Goal: Check status: Check status

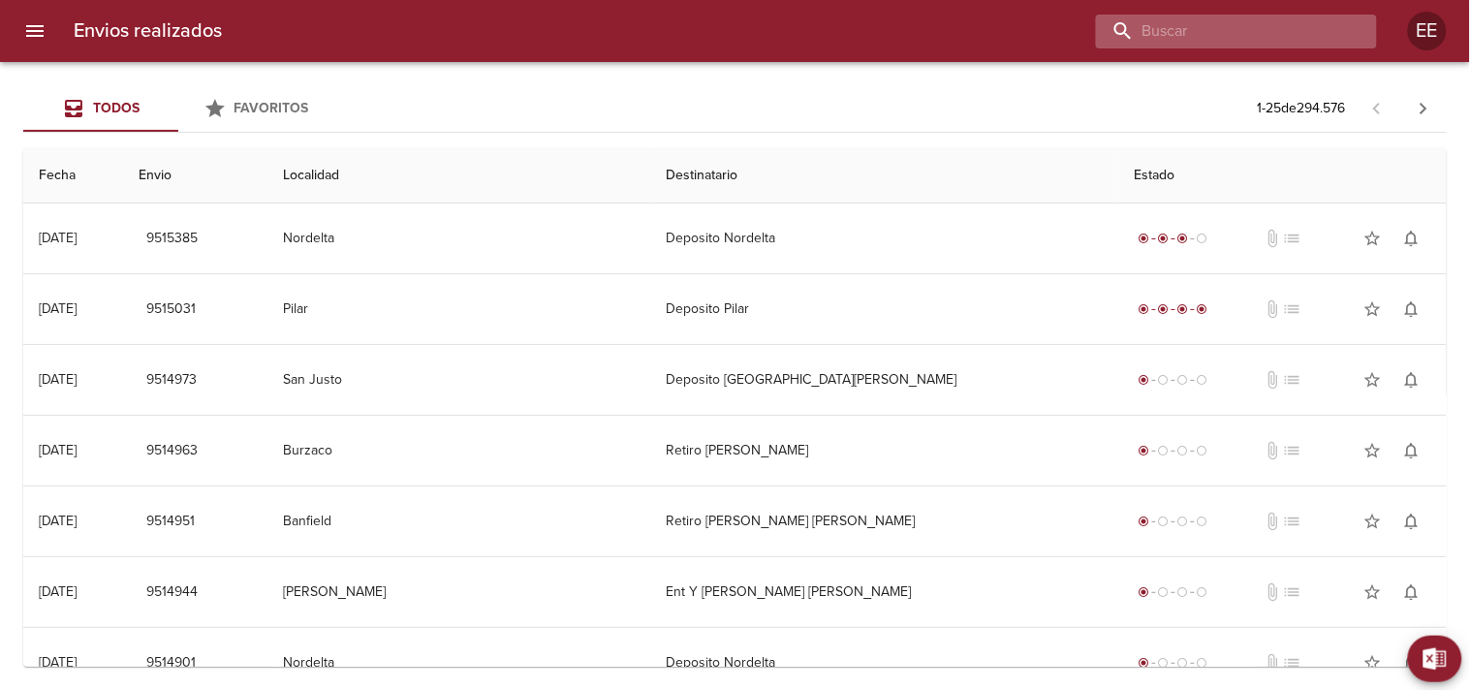
click at [1235, 37] on input "buscar" at bounding box center [1220, 32] width 248 height 34
paste input "9502988"
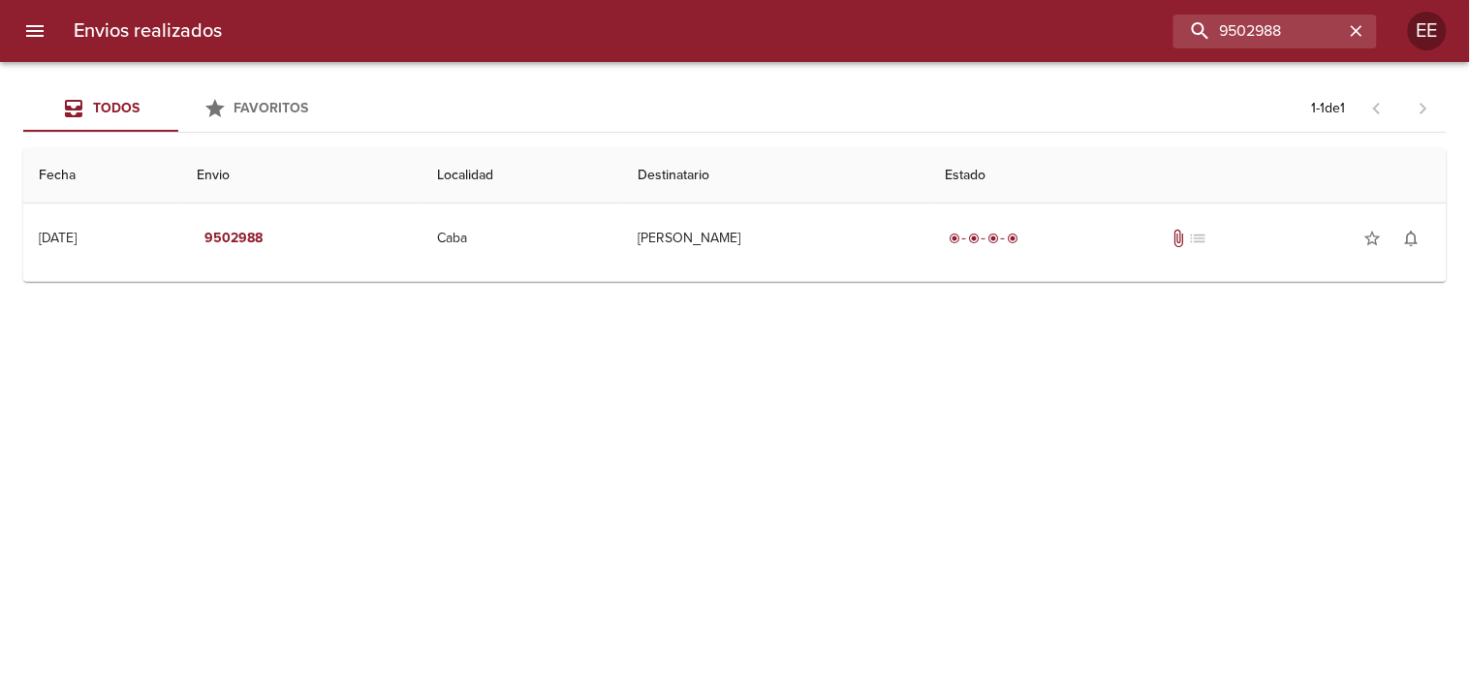
click at [817, 273] on td "Guia : 9502988" at bounding box center [735, 277] width 1424 height 8
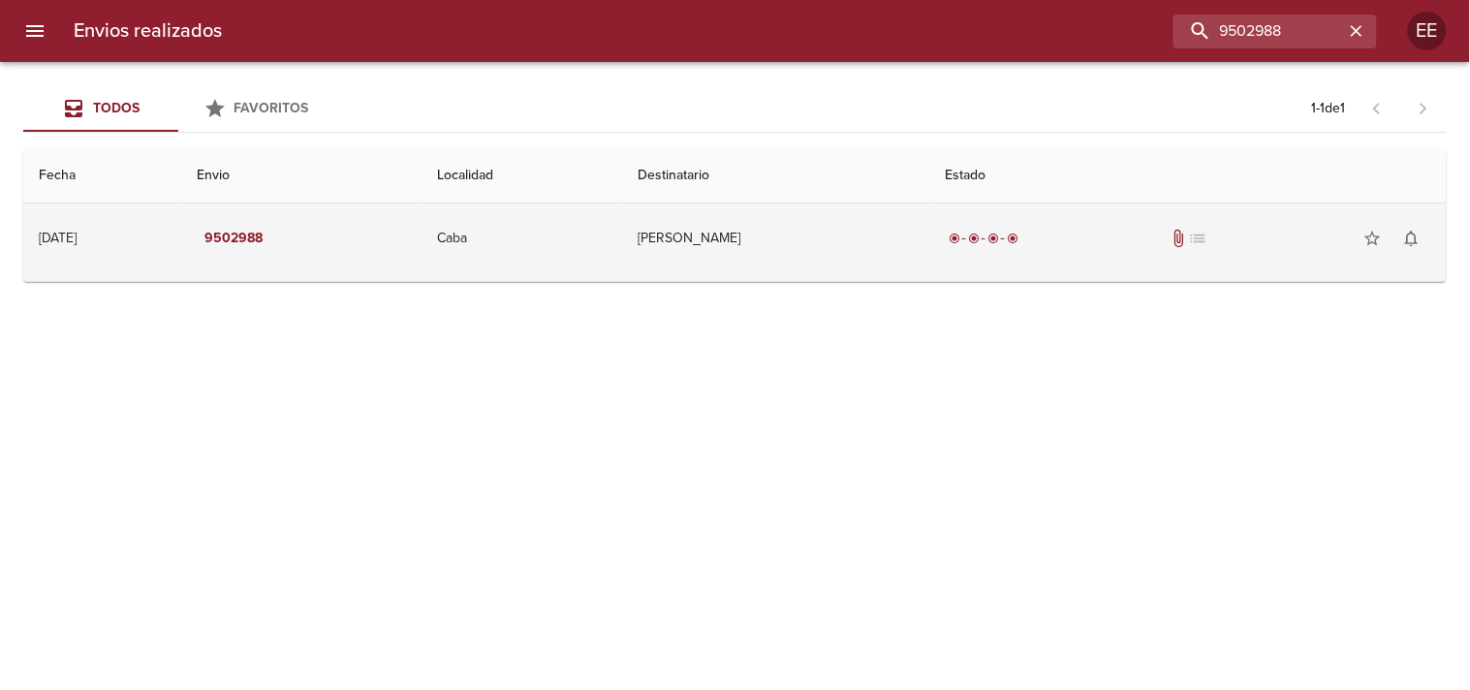
click at [809, 265] on td "[PERSON_NAME]" at bounding box center [776, 239] width 307 height 70
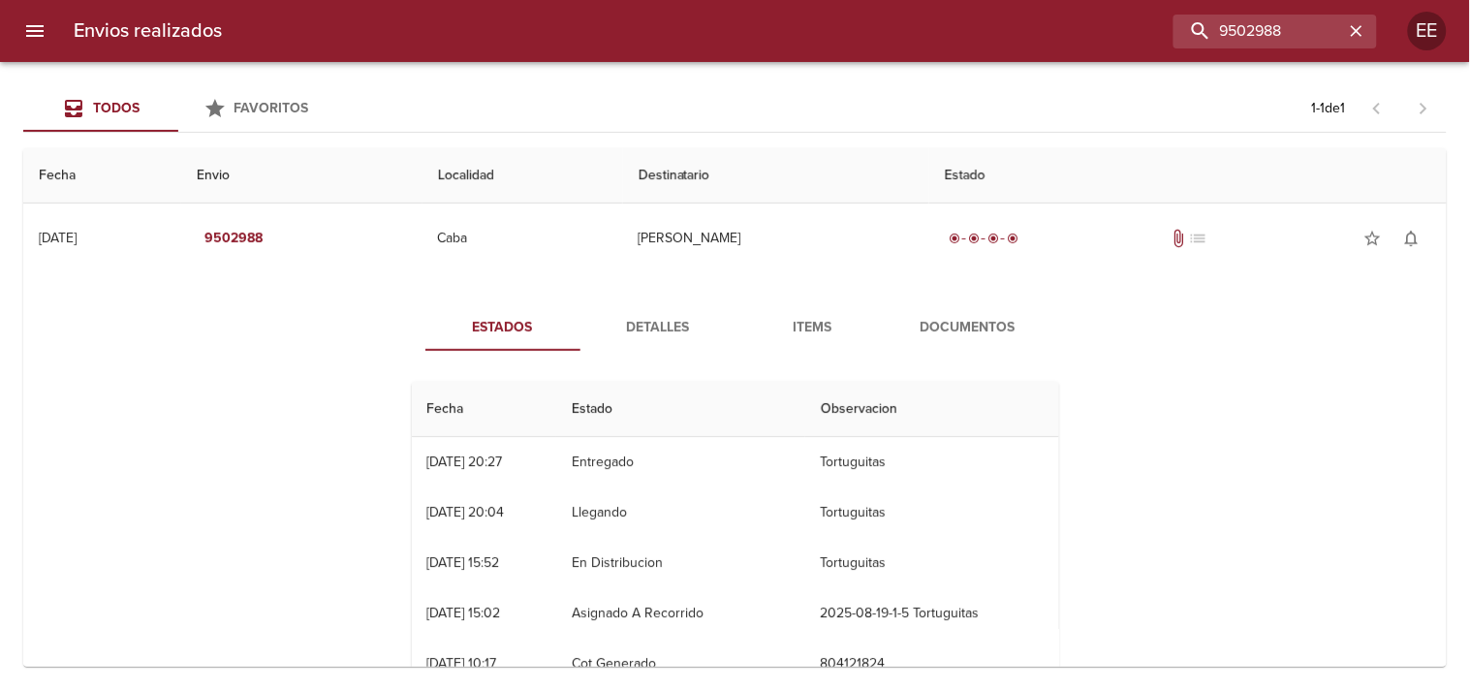
click at [661, 330] on span "Detalles" at bounding box center [658, 328] width 132 height 24
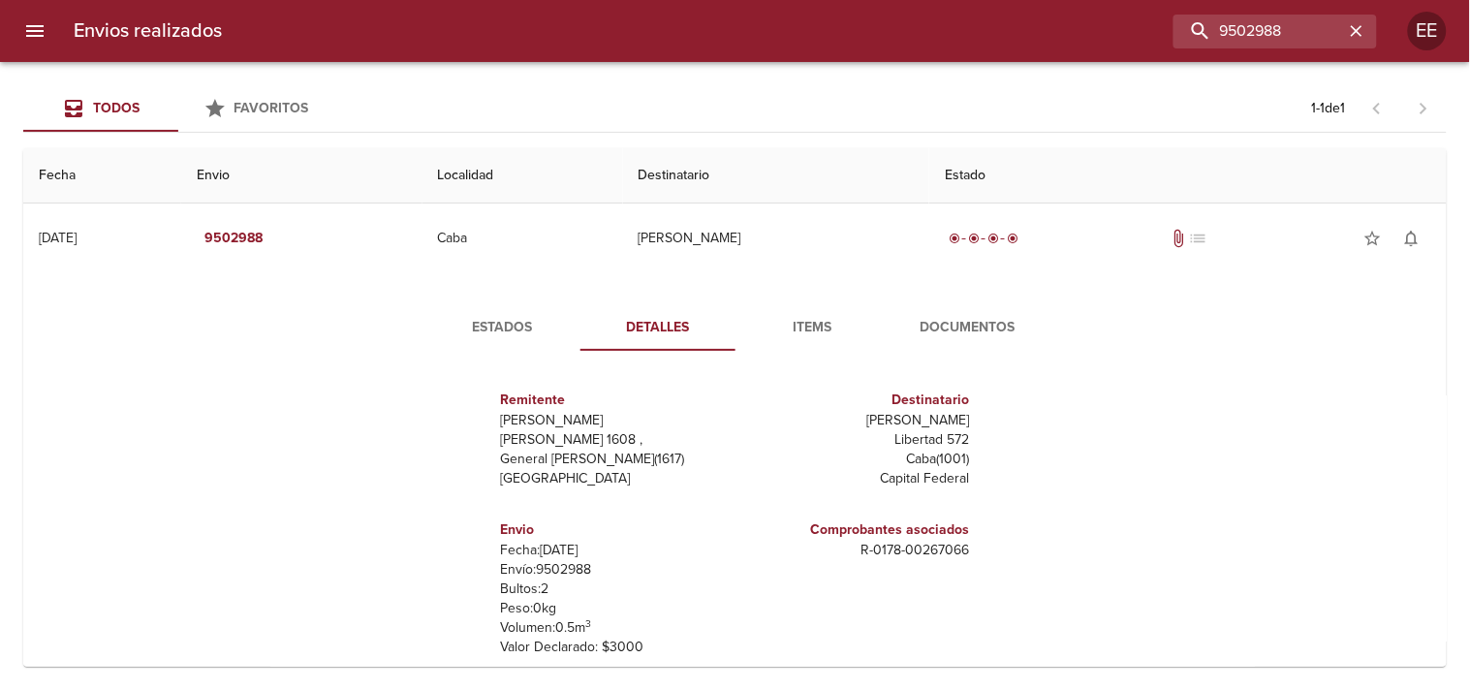
click at [535, 322] on span "Estados" at bounding box center [503, 328] width 132 height 24
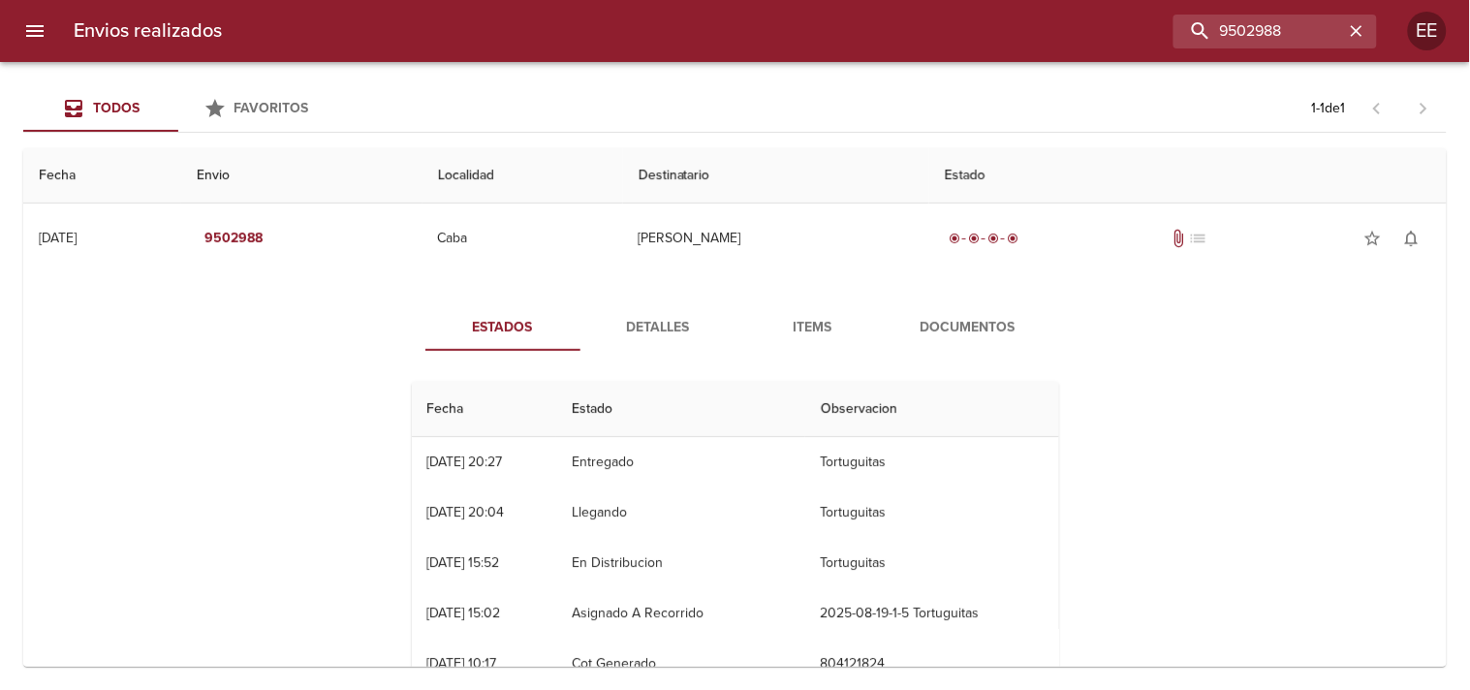
click at [644, 324] on span "Detalles" at bounding box center [658, 328] width 132 height 24
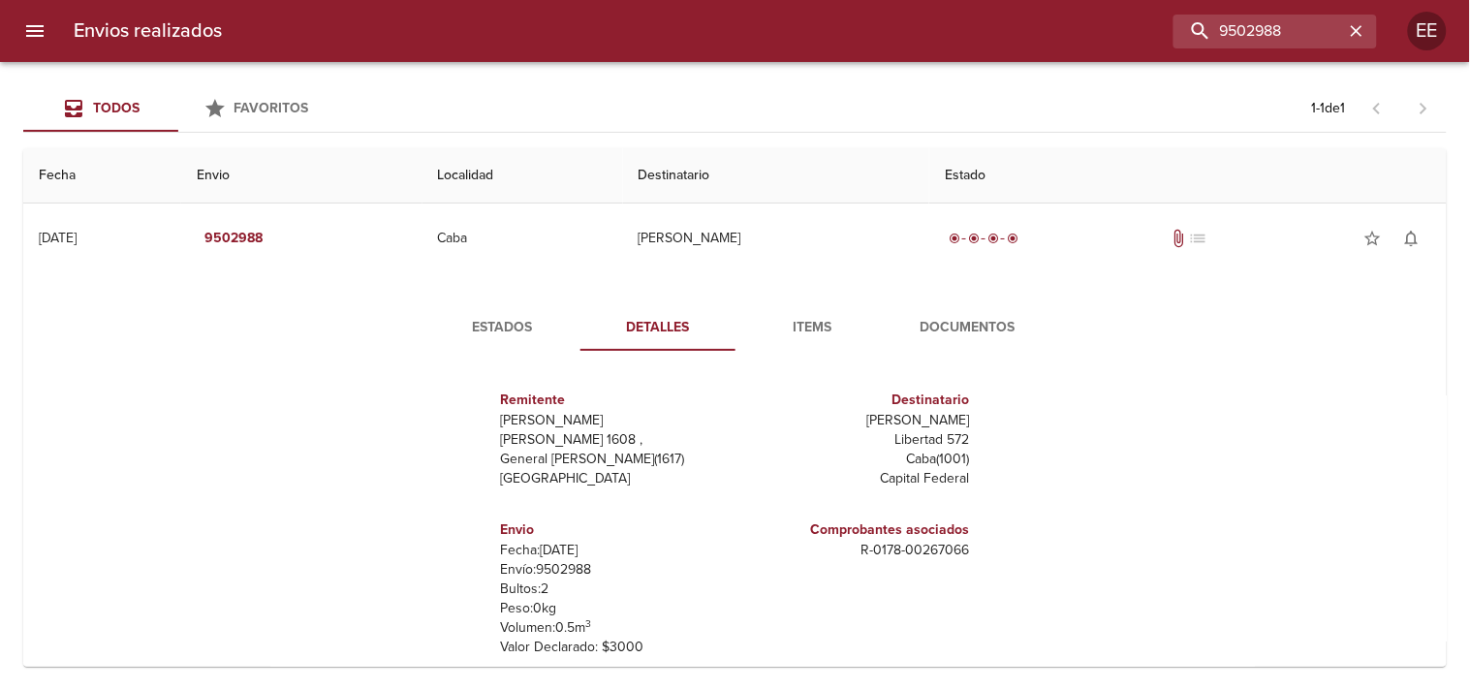
click at [869, 418] on p "[PERSON_NAME]" at bounding box center [856, 420] width 227 height 19
drag, startPoint x: 863, startPoint y: 418, endPoint x: 965, endPoint y: 418, distance: 101.8
click at [965, 418] on div "Destinatario [PERSON_NAME] Libertad 572 Caba ( 1001 ) Capital Federal" at bounding box center [857, 439] width 242 height 130
copy p "[PERSON_NAME]"
drag, startPoint x: 1295, startPoint y: 34, endPoint x: 876, endPoint y: 37, distance: 418.7
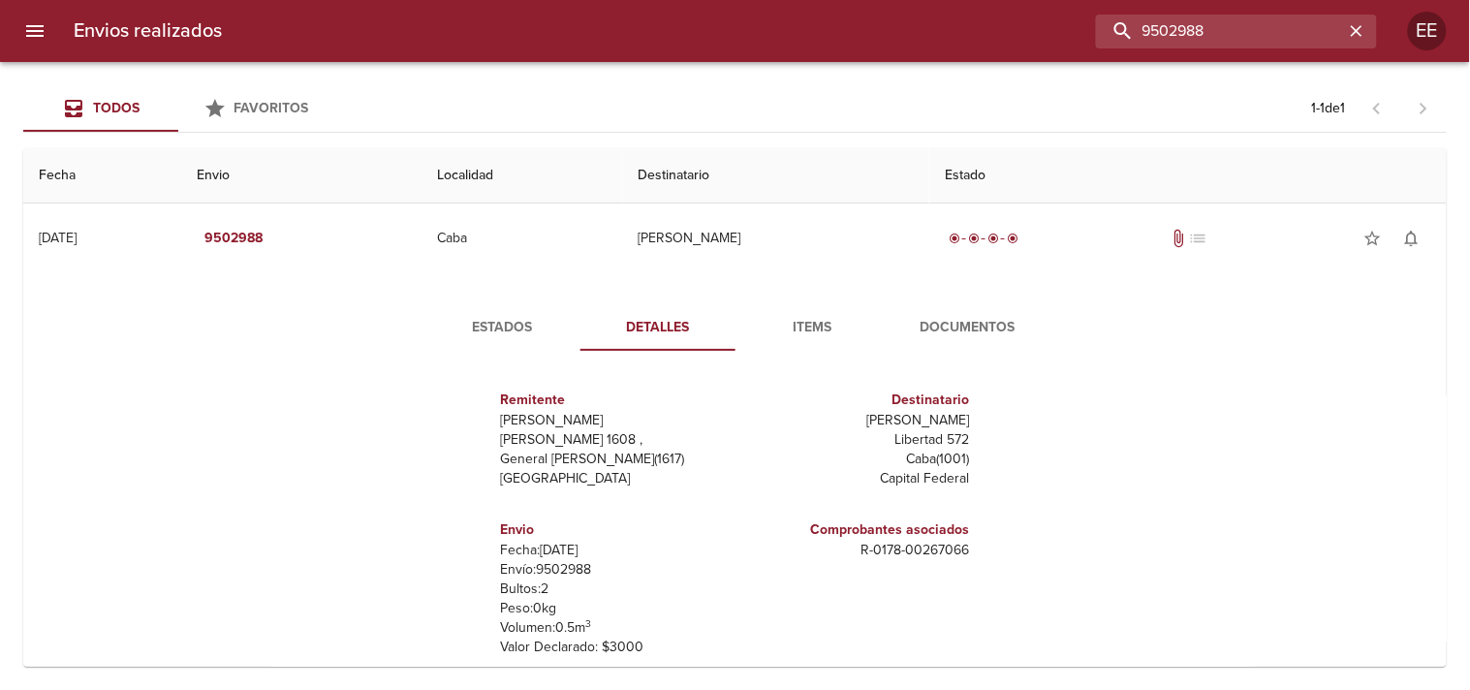
click at [890, 39] on div "9502988" at bounding box center [807, 32] width 1140 height 34
paste input "[PERSON_NAME]"
type input "[PERSON_NAME]"
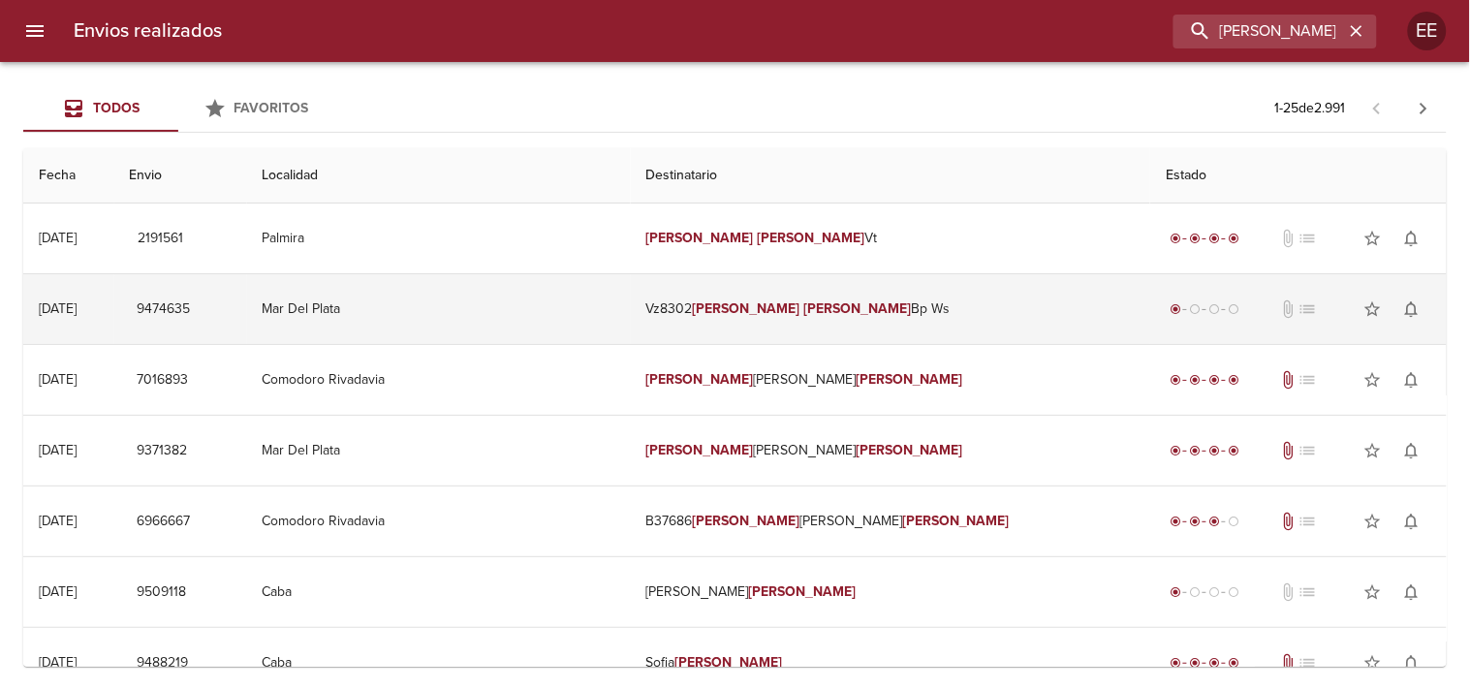
click at [803, 307] on em "[PERSON_NAME]" at bounding box center [857, 308] width 108 height 16
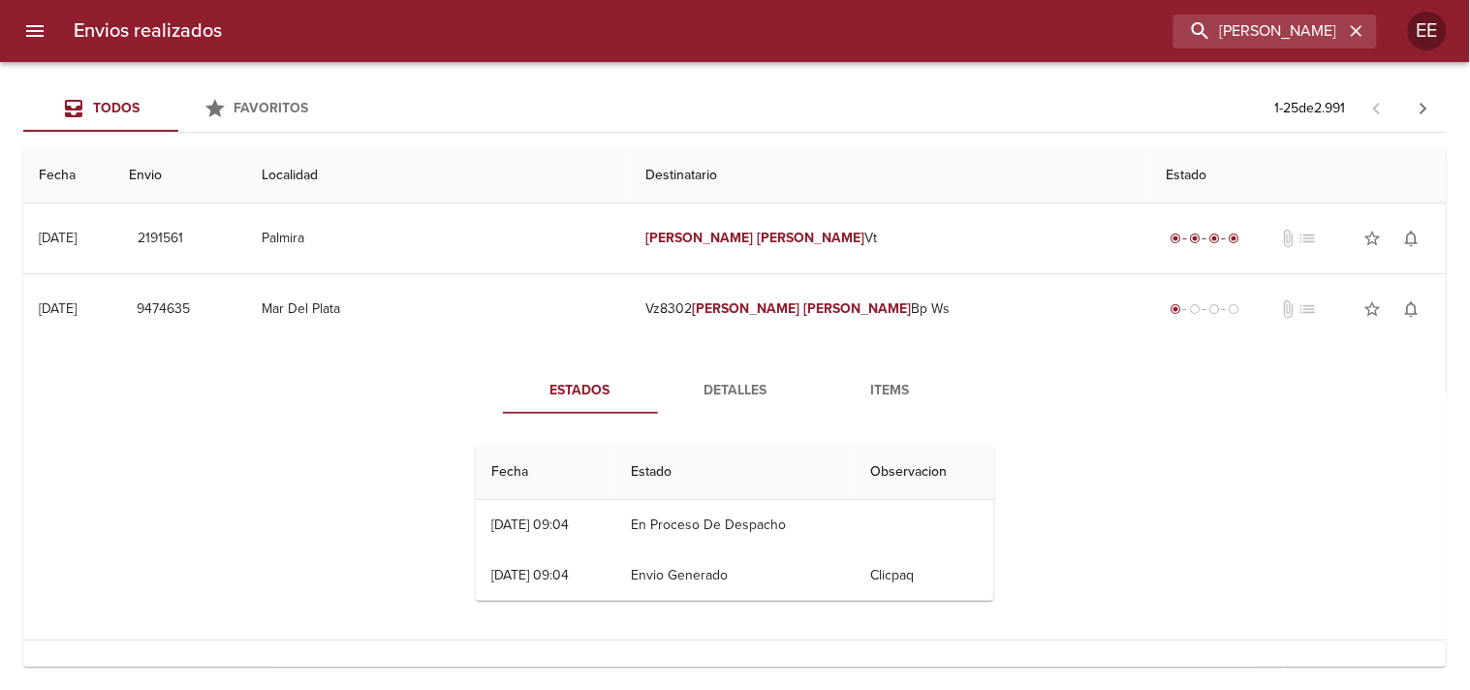
click at [732, 380] on span "Detalles" at bounding box center [736, 391] width 132 height 24
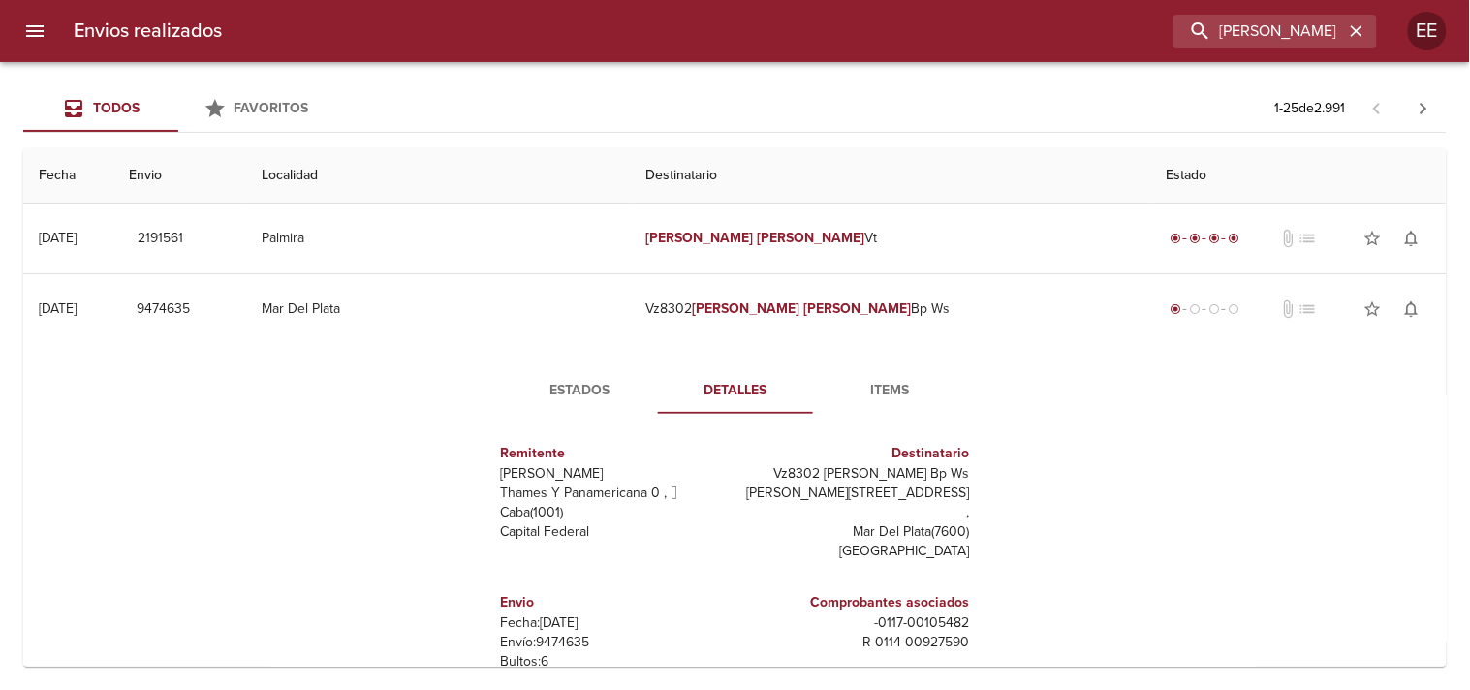
scroll to position [108, 0]
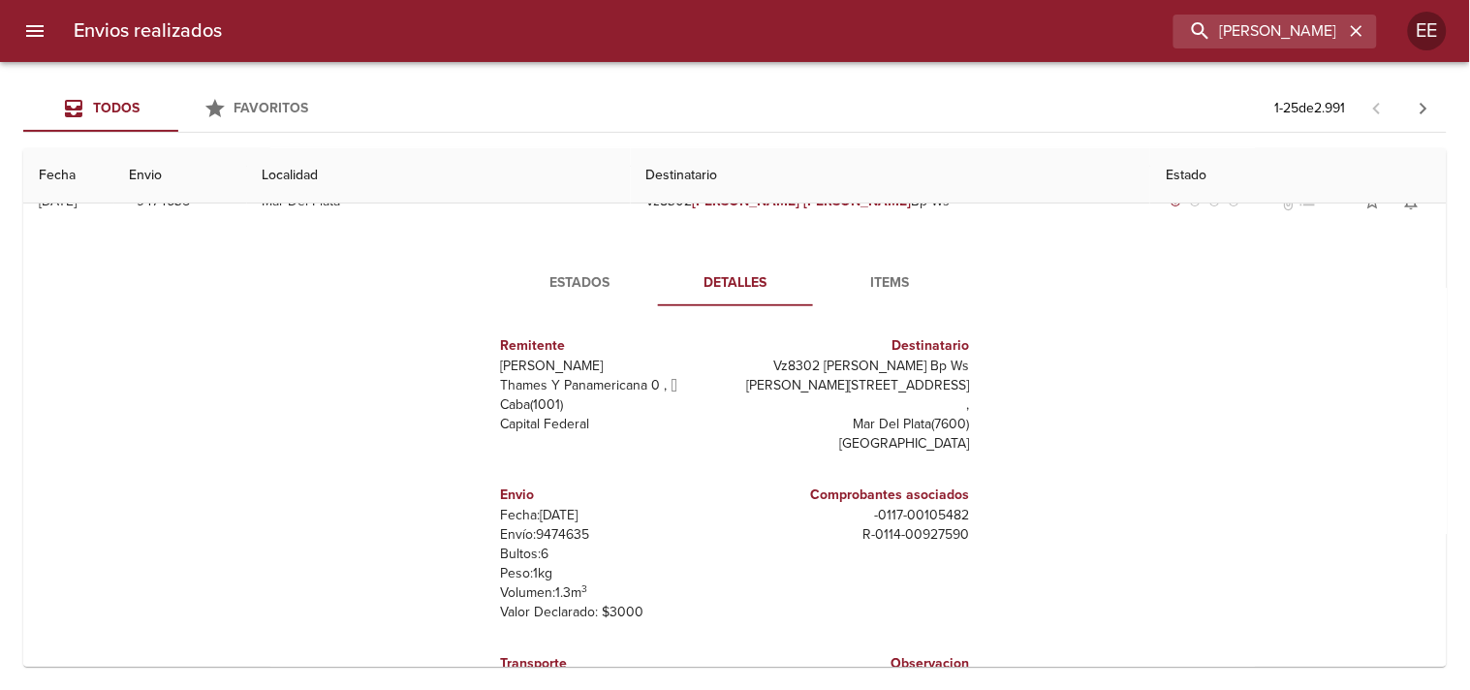
click at [545, 525] on p "Envío: 9474635" at bounding box center [614, 534] width 227 height 19
copy p "9474635"
